Goal: Find specific page/section: Find specific page/section

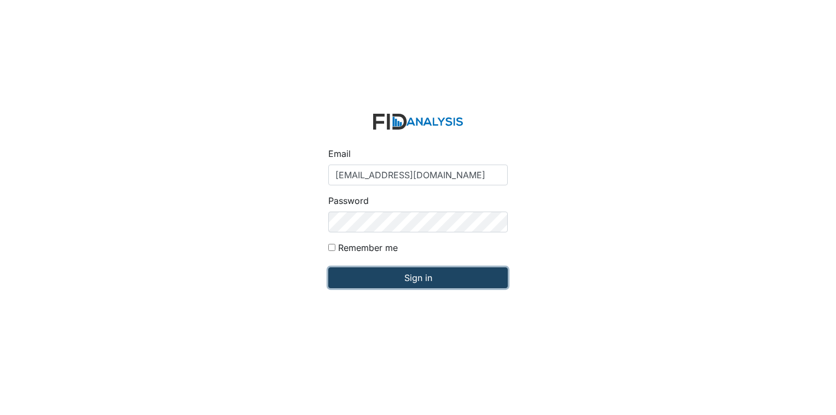
click at [405, 275] on input "Sign in" at bounding box center [417, 278] width 179 height 21
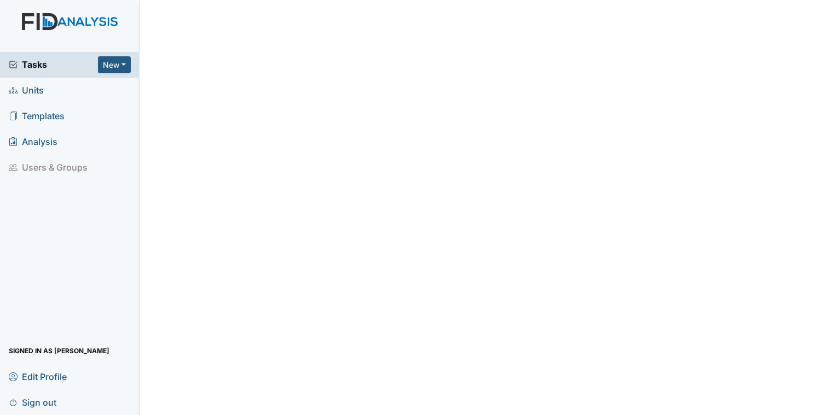
click at [37, 89] on span "Units" at bounding box center [26, 90] width 35 height 17
